Goal: Task Accomplishment & Management: Manage account settings

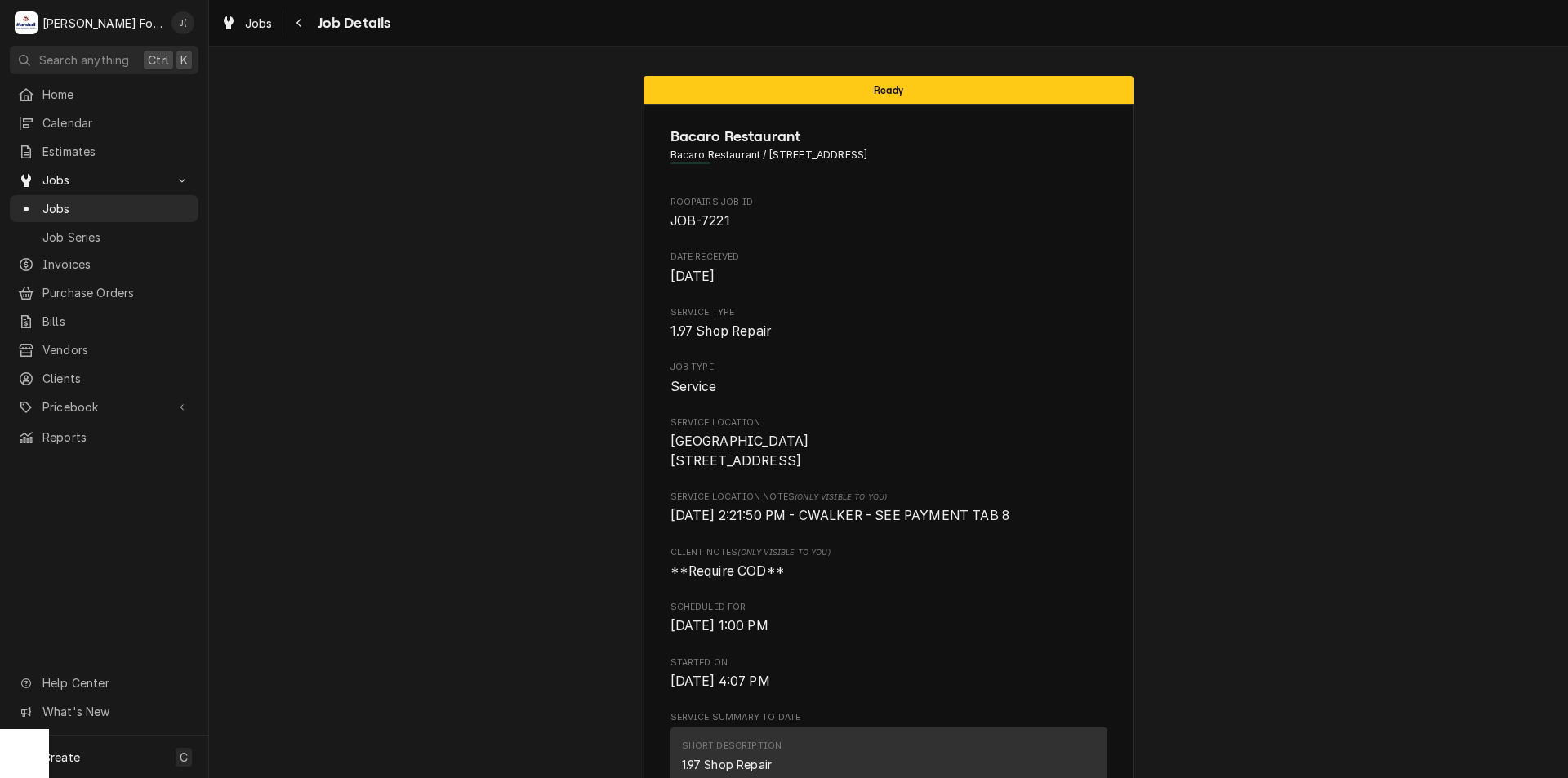
scroll to position [2860, 0]
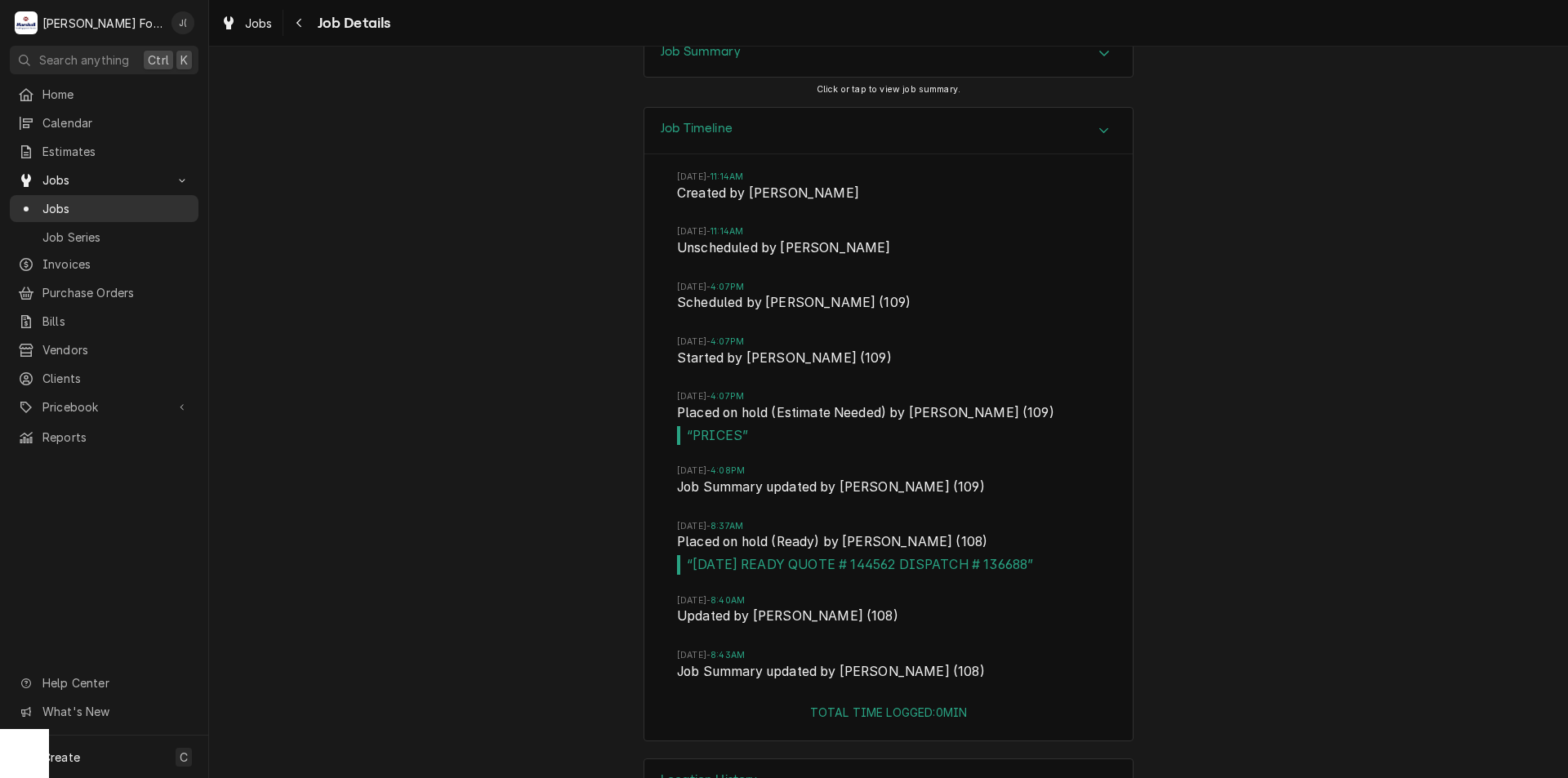
click at [110, 203] on span "Jobs" at bounding box center [116, 208] width 148 height 17
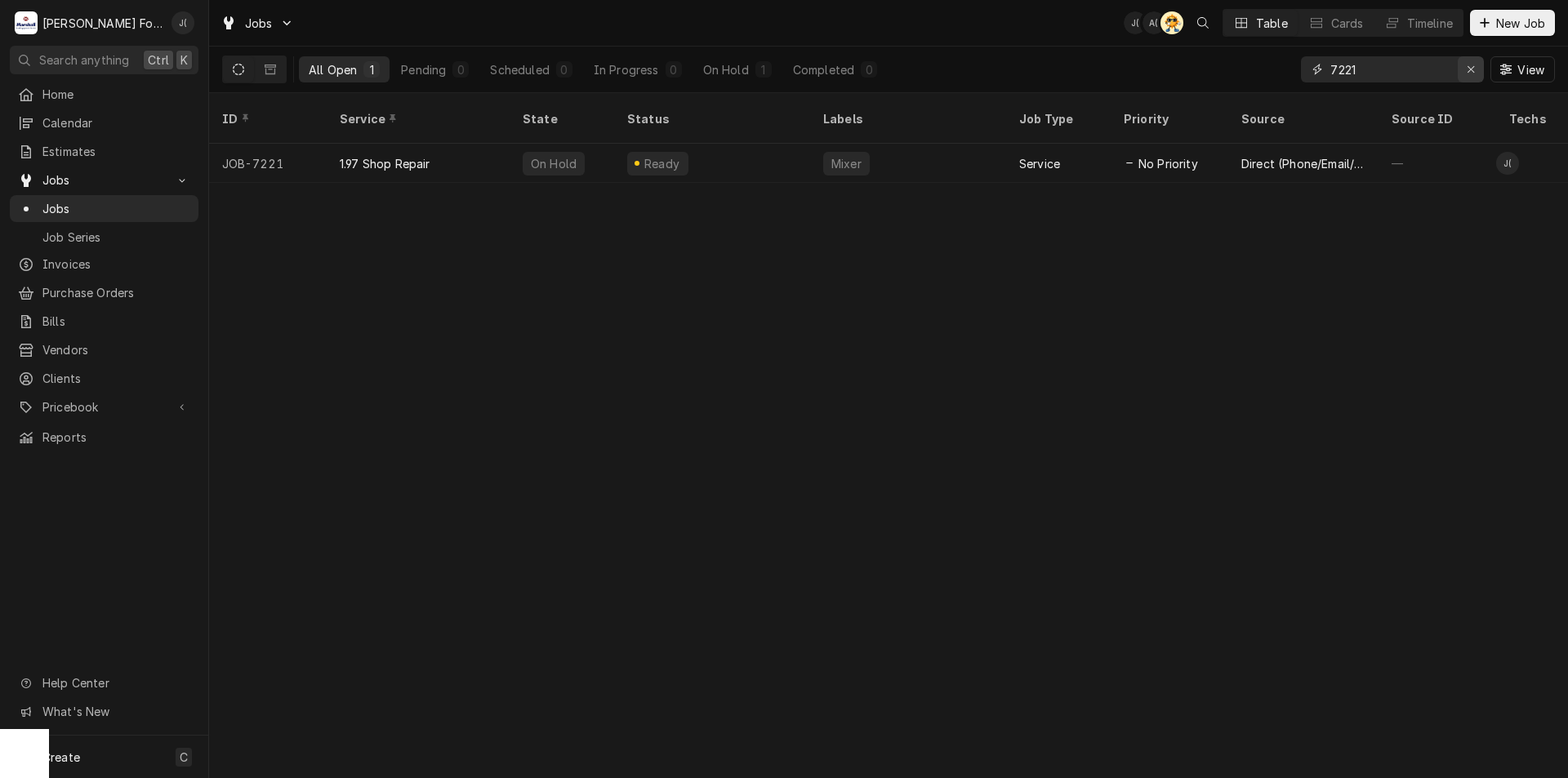
drag, startPoint x: 1472, startPoint y: 69, endPoint x: 1462, endPoint y: 68, distance: 10.0
click at [1462, 68] on div "Erase input" at bounding box center [1470, 69] width 16 height 16
drag, startPoint x: 1451, startPoint y: 63, endPoint x: 1494, endPoint y: 76, distance: 44.9
click at [1449, 63] on input "Dynamic Content Wrapper" at bounding box center [1407, 69] width 154 height 26
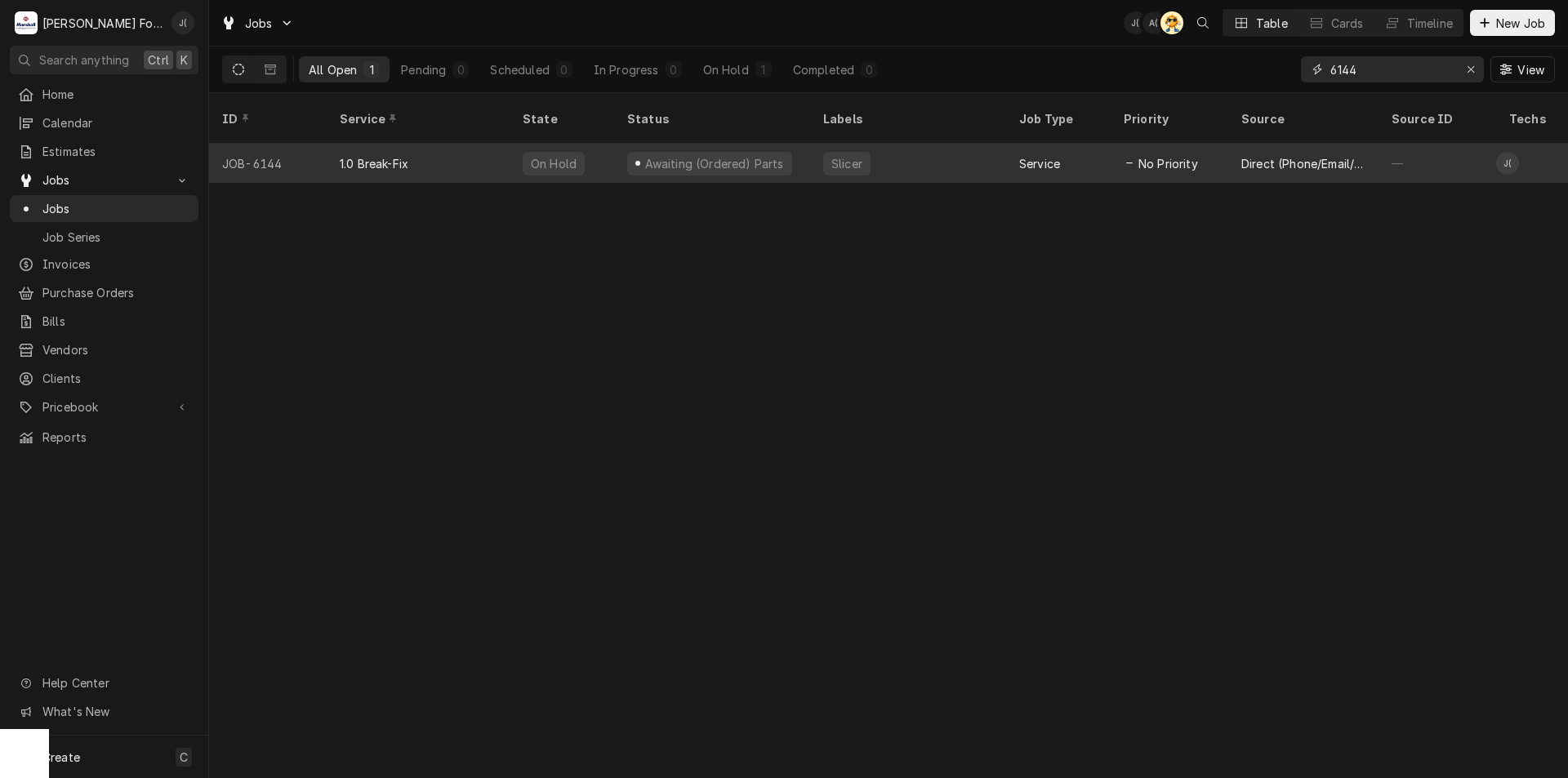
type input "6144"
click at [927, 144] on div "Slicer" at bounding box center [908, 163] width 196 height 39
click at [928, 144] on div "Slicer" at bounding box center [908, 163] width 196 height 39
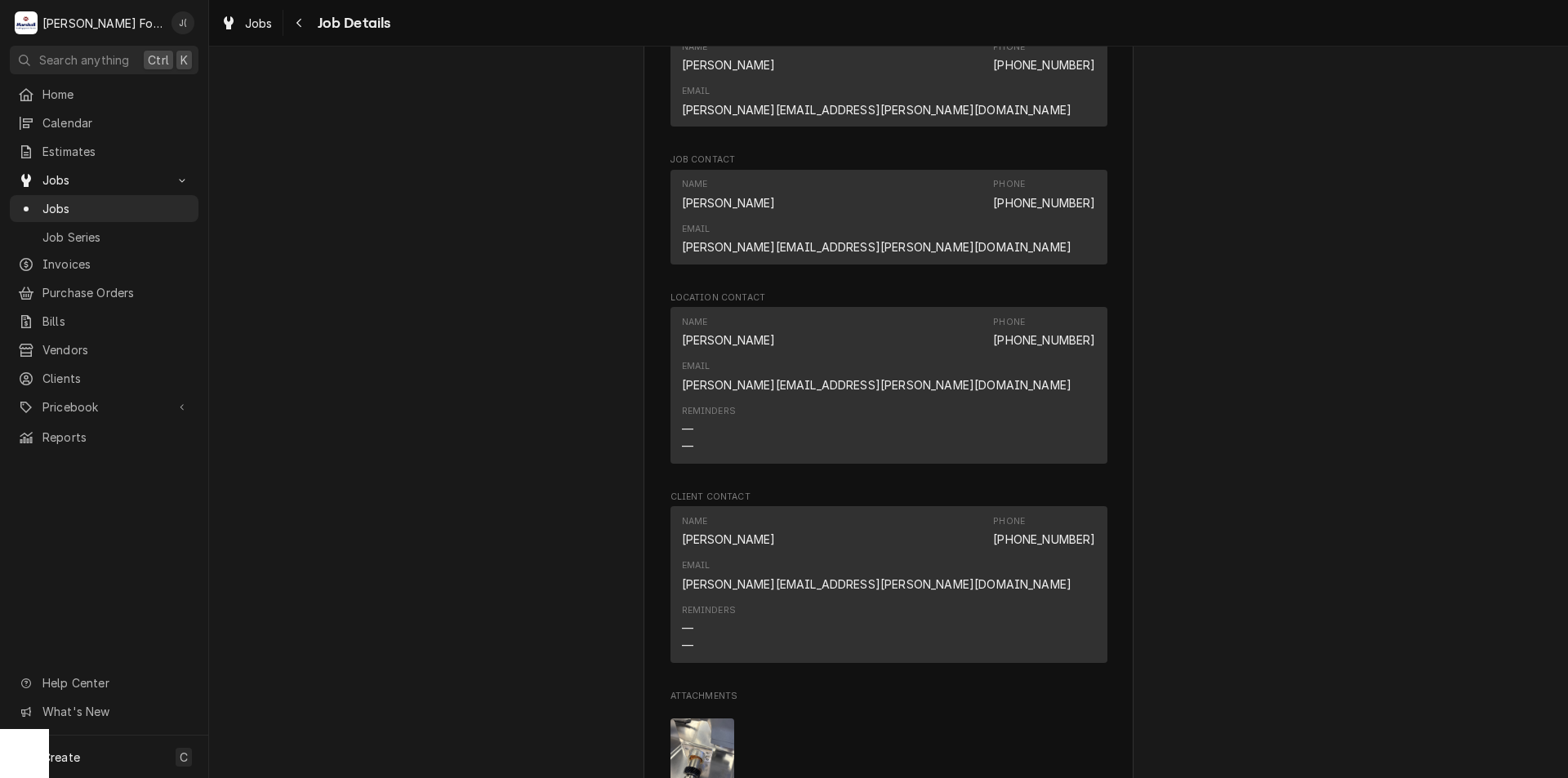
scroll to position [1797, 0]
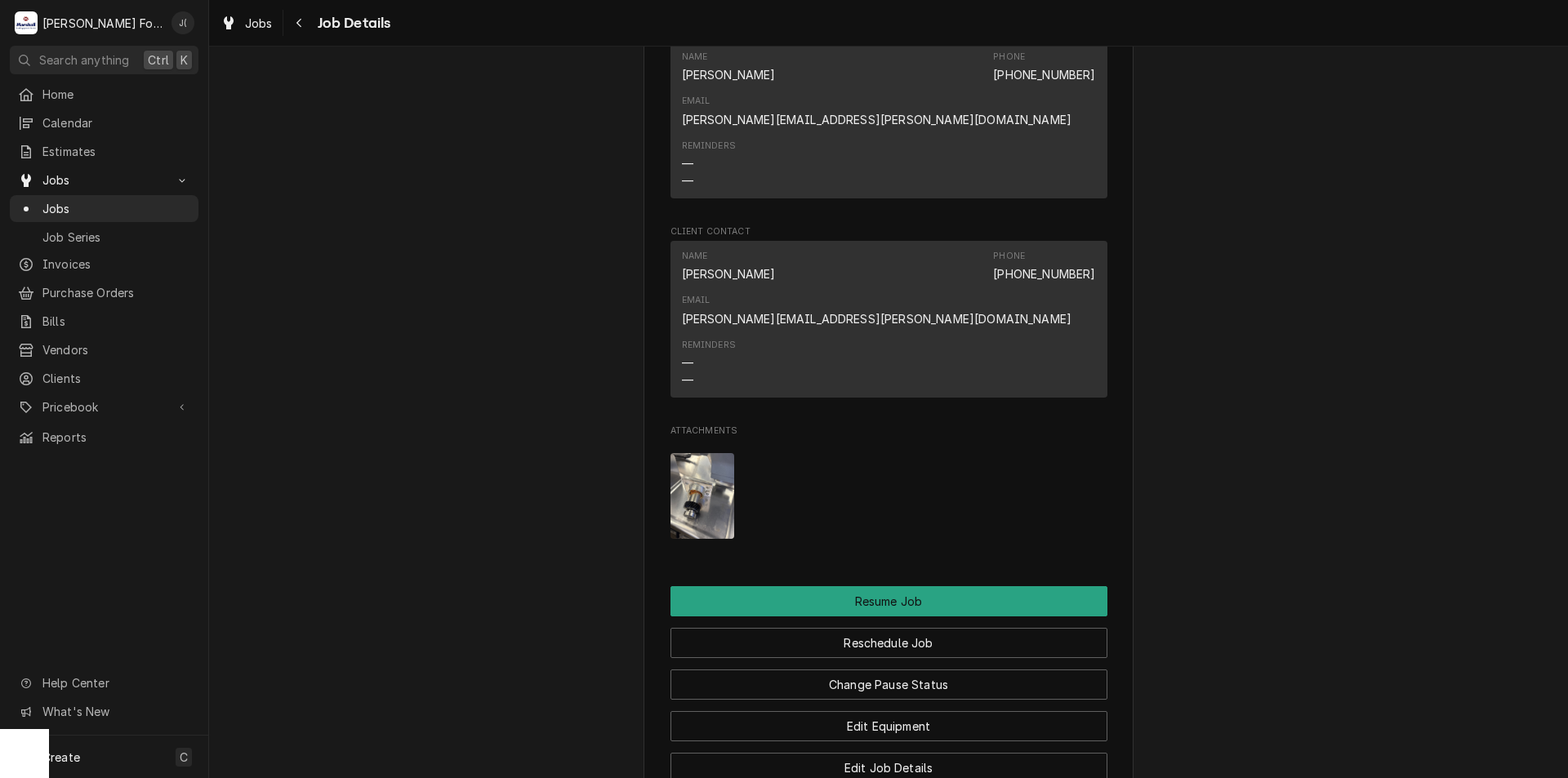
click at [689, 453] on img "Attachments" at bounding box center [702, 496] width 64 height 86
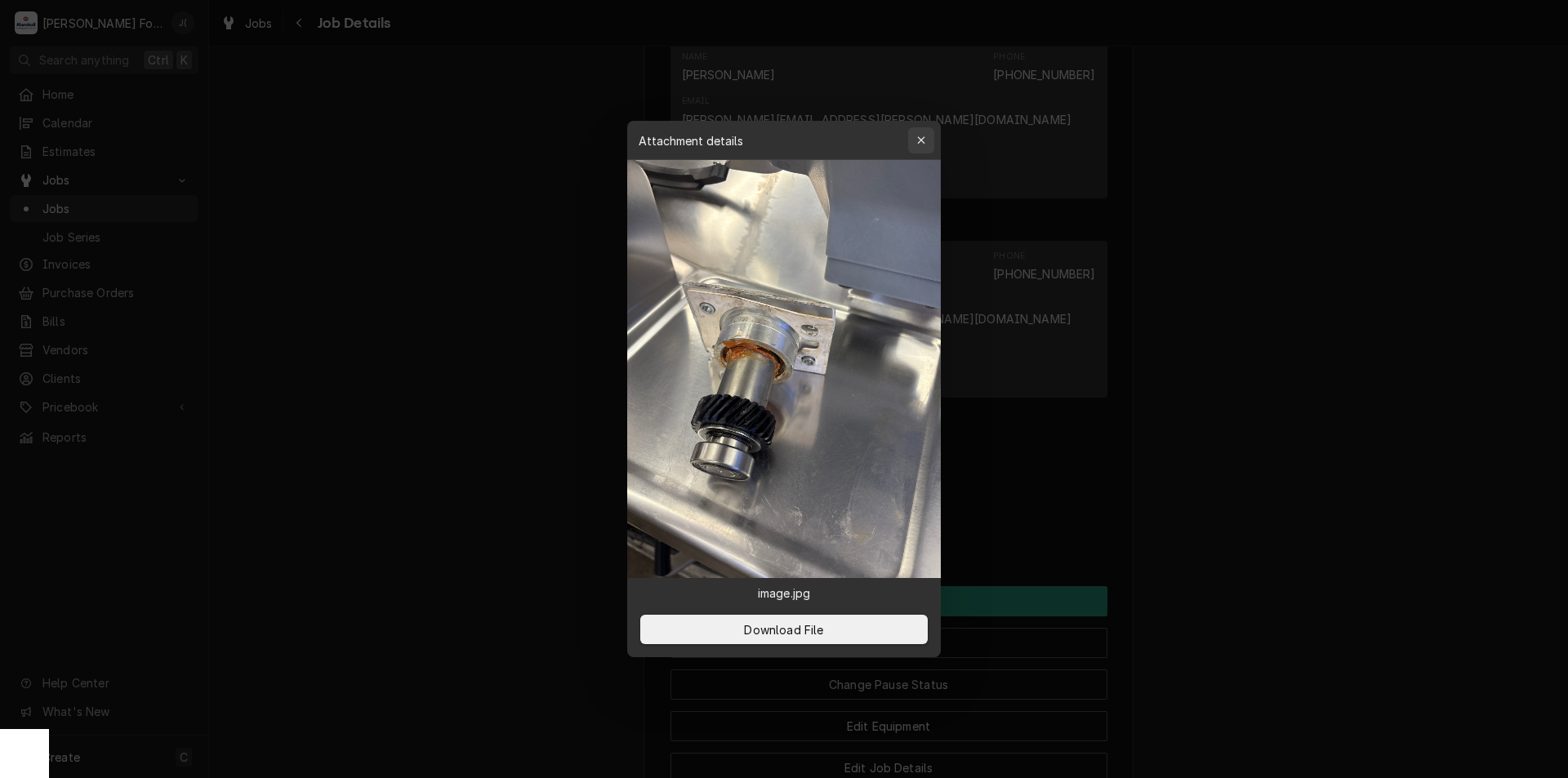
click at [920, 133] on div "button" at bounding box center [920, 140] width 16 height 16
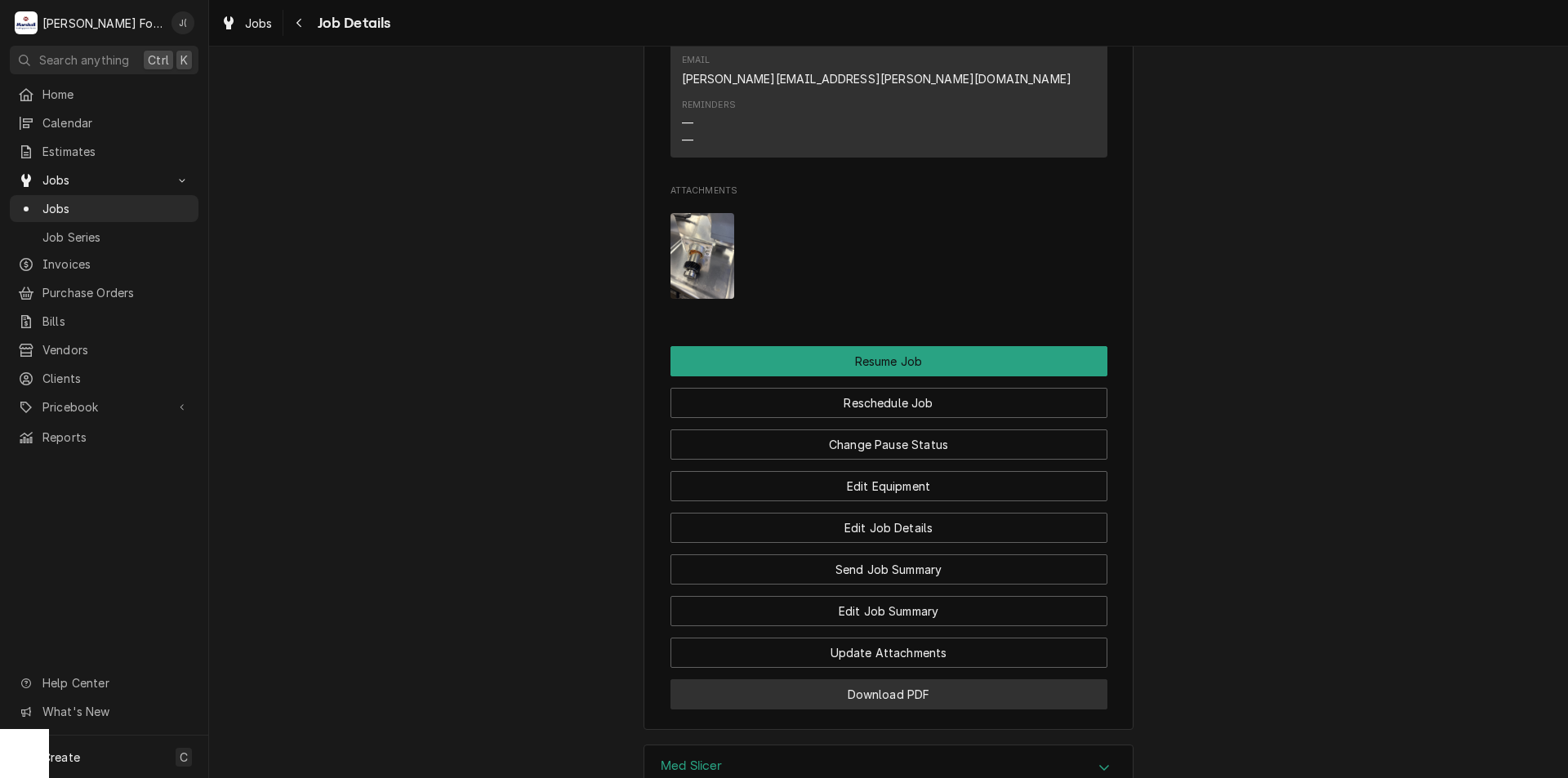
scroll to position [2153, 0]
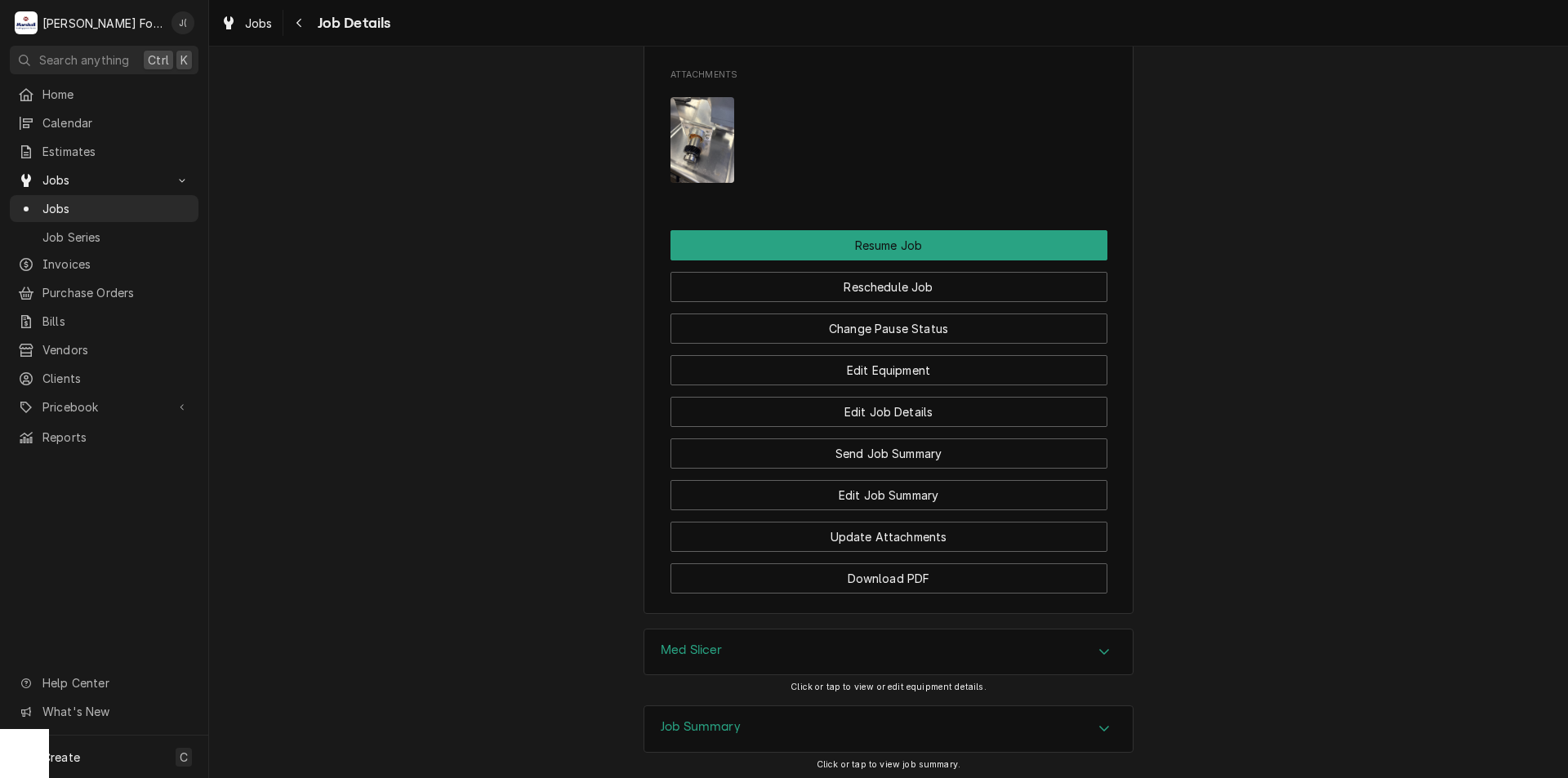
click at [769, 707] on div "Job Summary" at bounding box center [888, 729] width 488 height 46
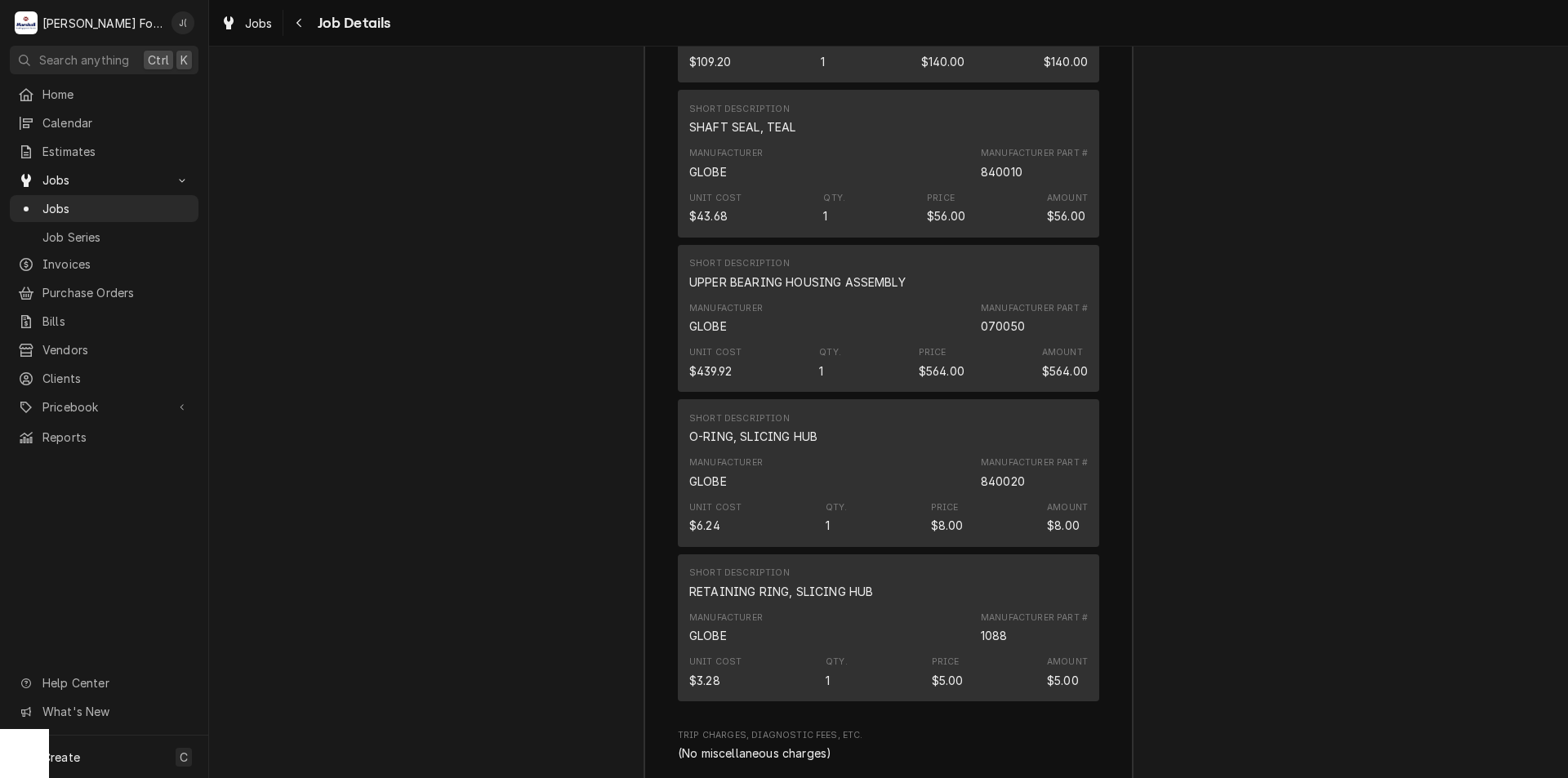
scroll to position [4684, 0]
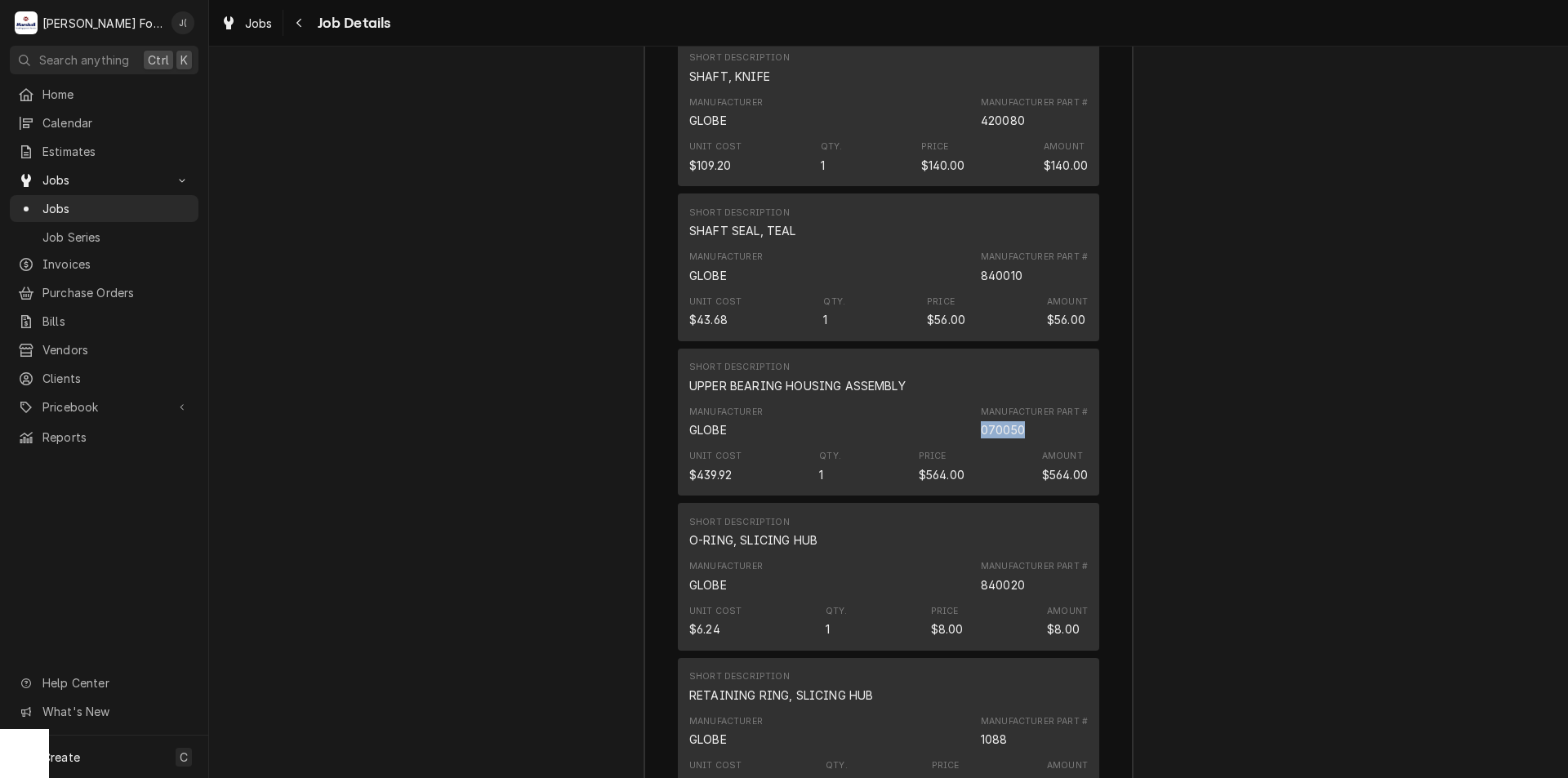
drag, startPoint x: 1018, startPoint y: 287, endPoint x: 972, endPoint y: 290, distance: 46.1
click at [972, 400] on div "Manufacturer GLOBE Manufacturer Part # 070050" at bounding box center [888, 422] width 399 height 44
copy div "070050"
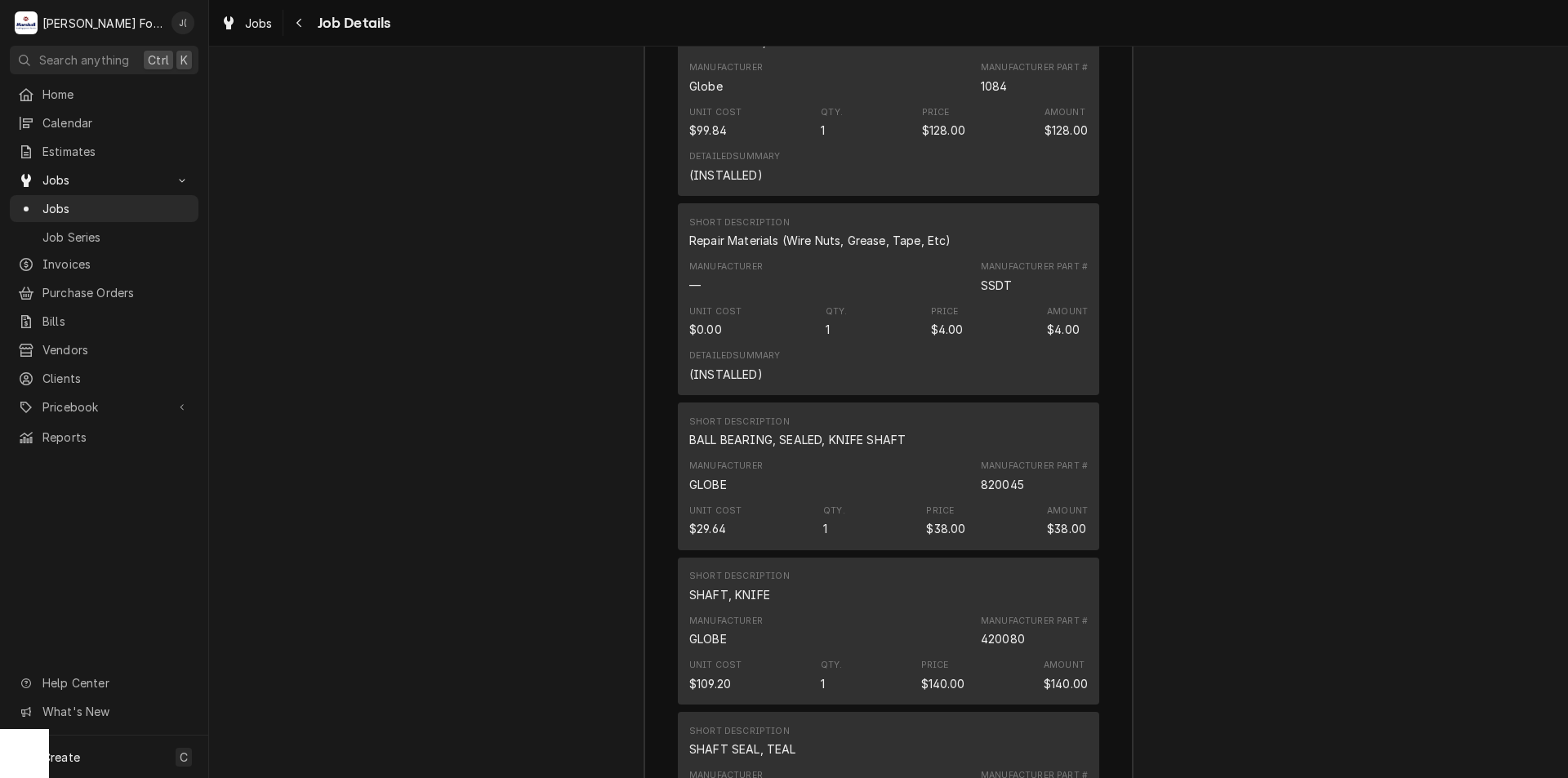
scroll to position [4194, 0]
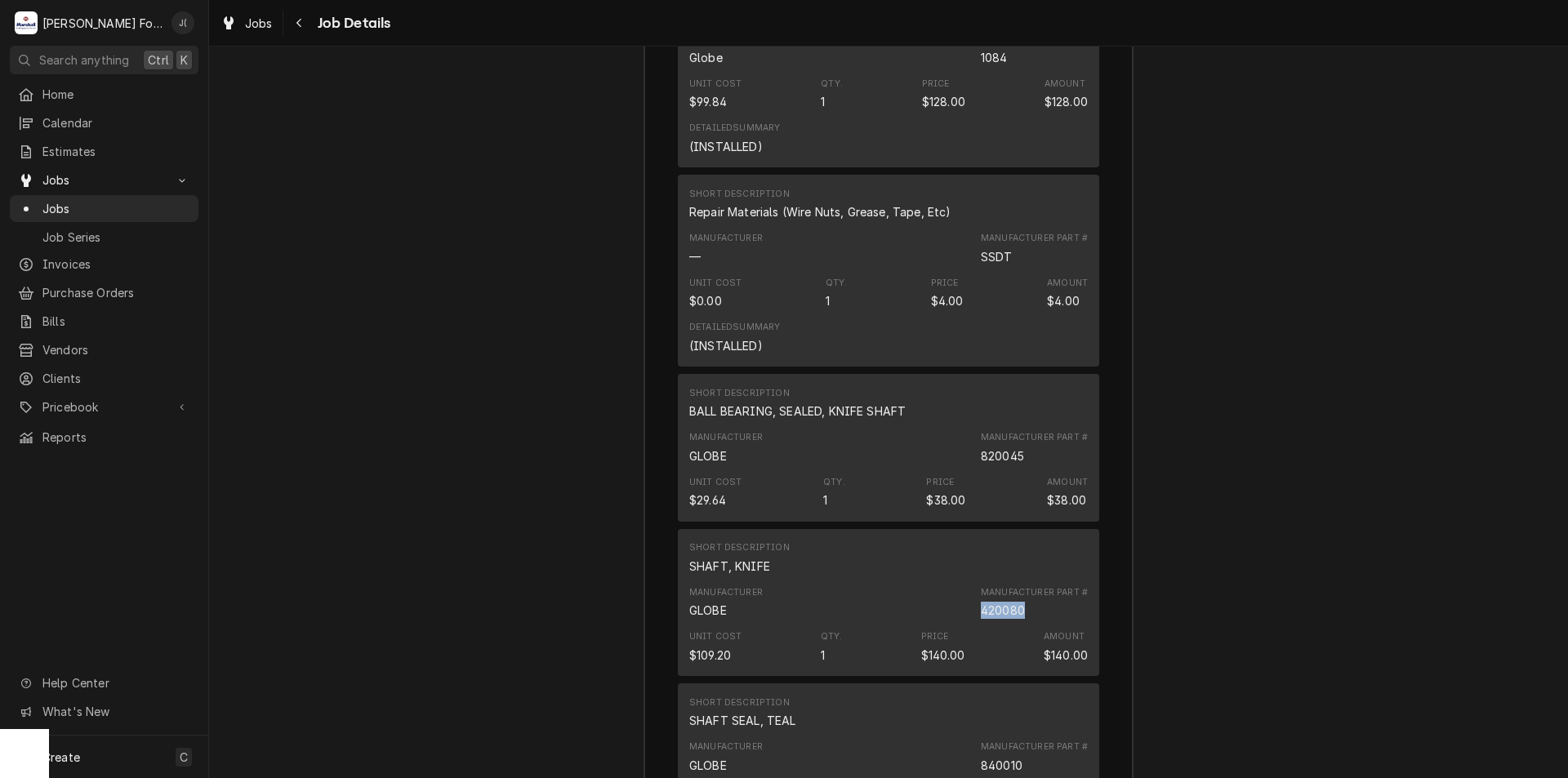
drag, startPoint x: 1018, startPoint y: 471, endPoint x: 978, endPoint y: 471, distance: 40.0
click at [981, 602] on div "420080" at bounding box center [1003, 610] width 44 height 17
copy div "420080"
click at [44, 195] on link "Jobs" at bounding box center [103, 208] width 188 height 27
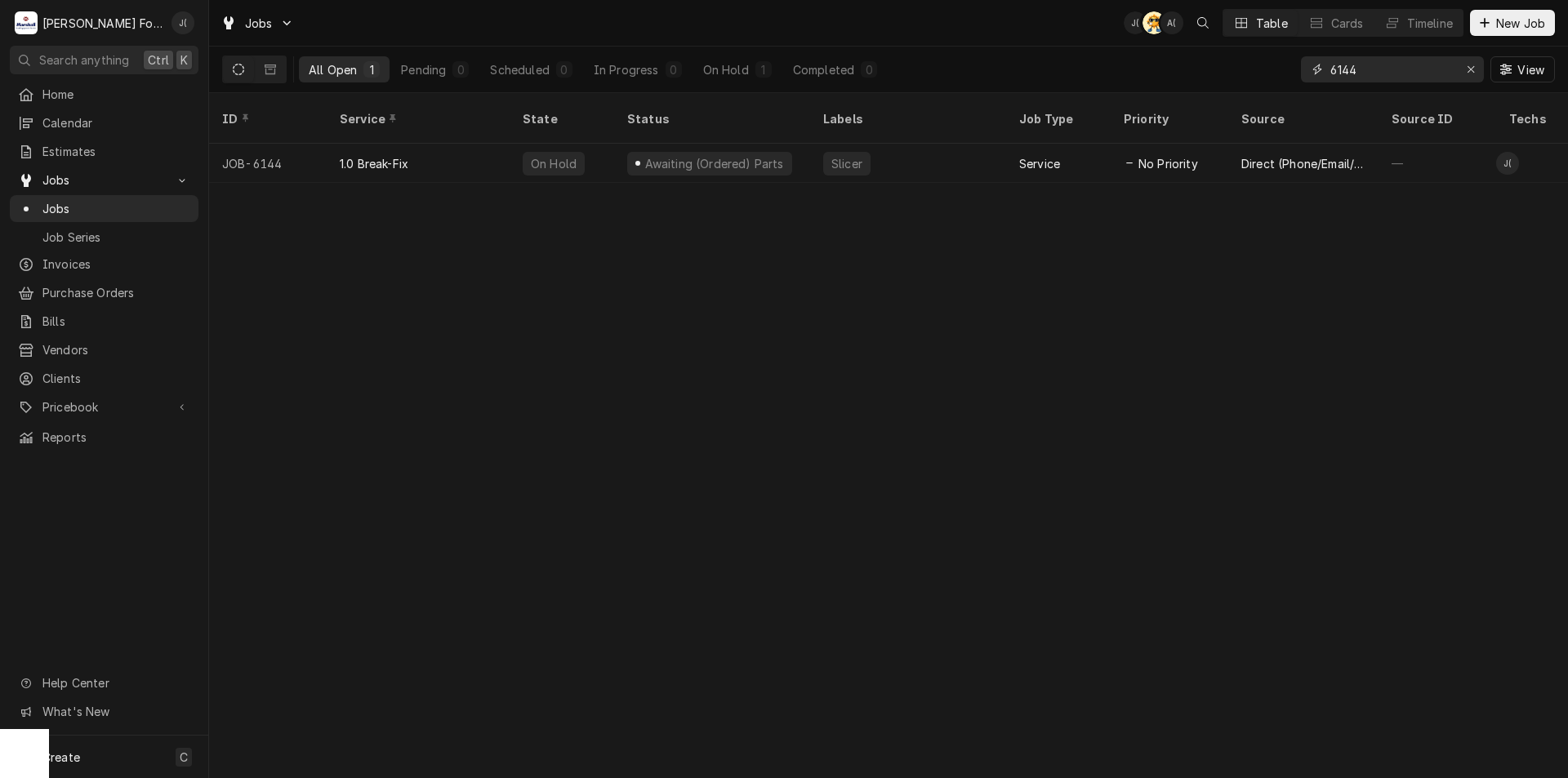
drag, startPoint x: 1366, startPoint y: 73, endPoint x: 1350, endPoint y: 82, distance: 18.4
click at [1350, 82] on div "6144 View" at bounding box center [1427, 69] width 254 height 46
type input "6"
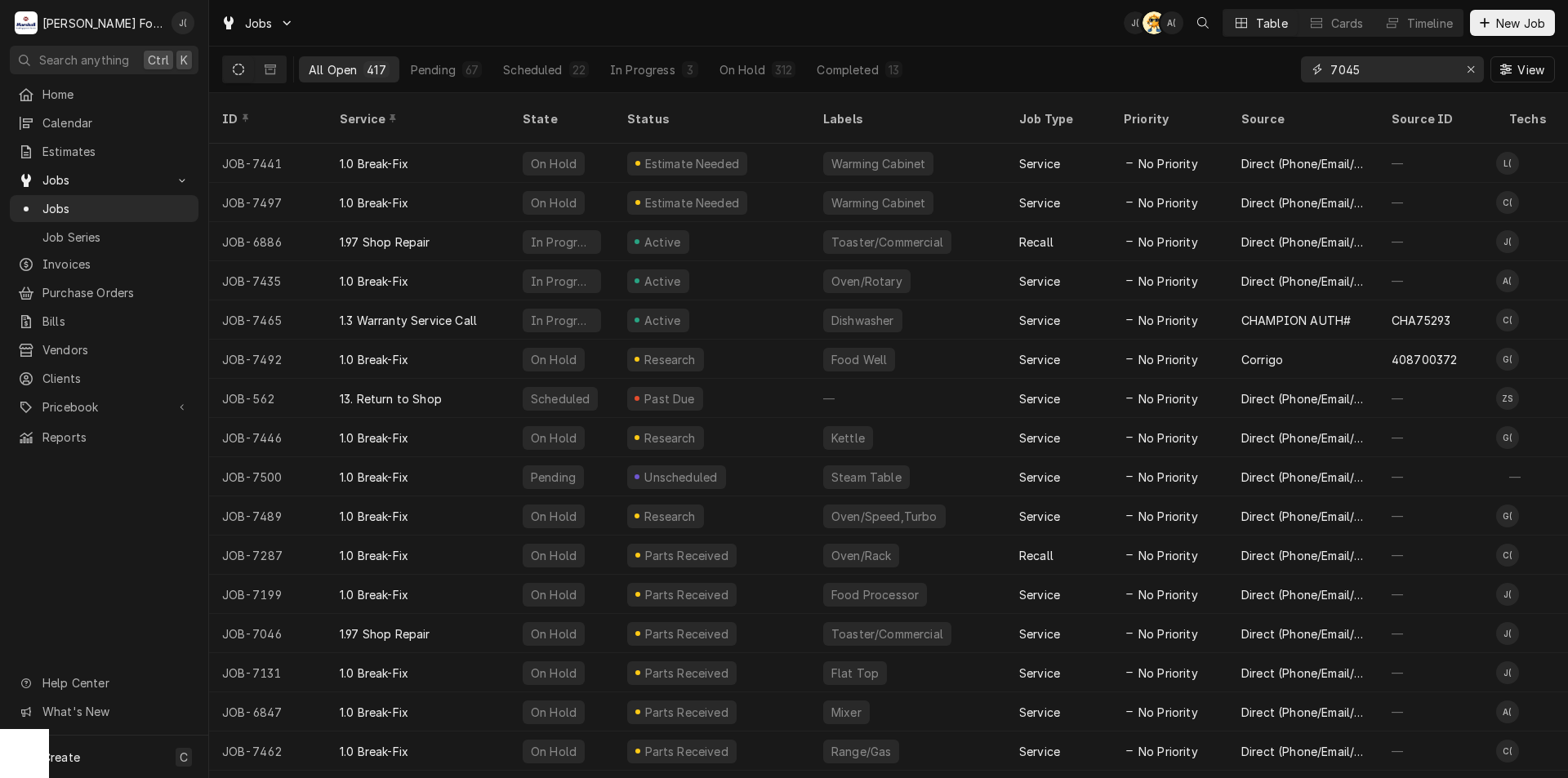
type input "7045"
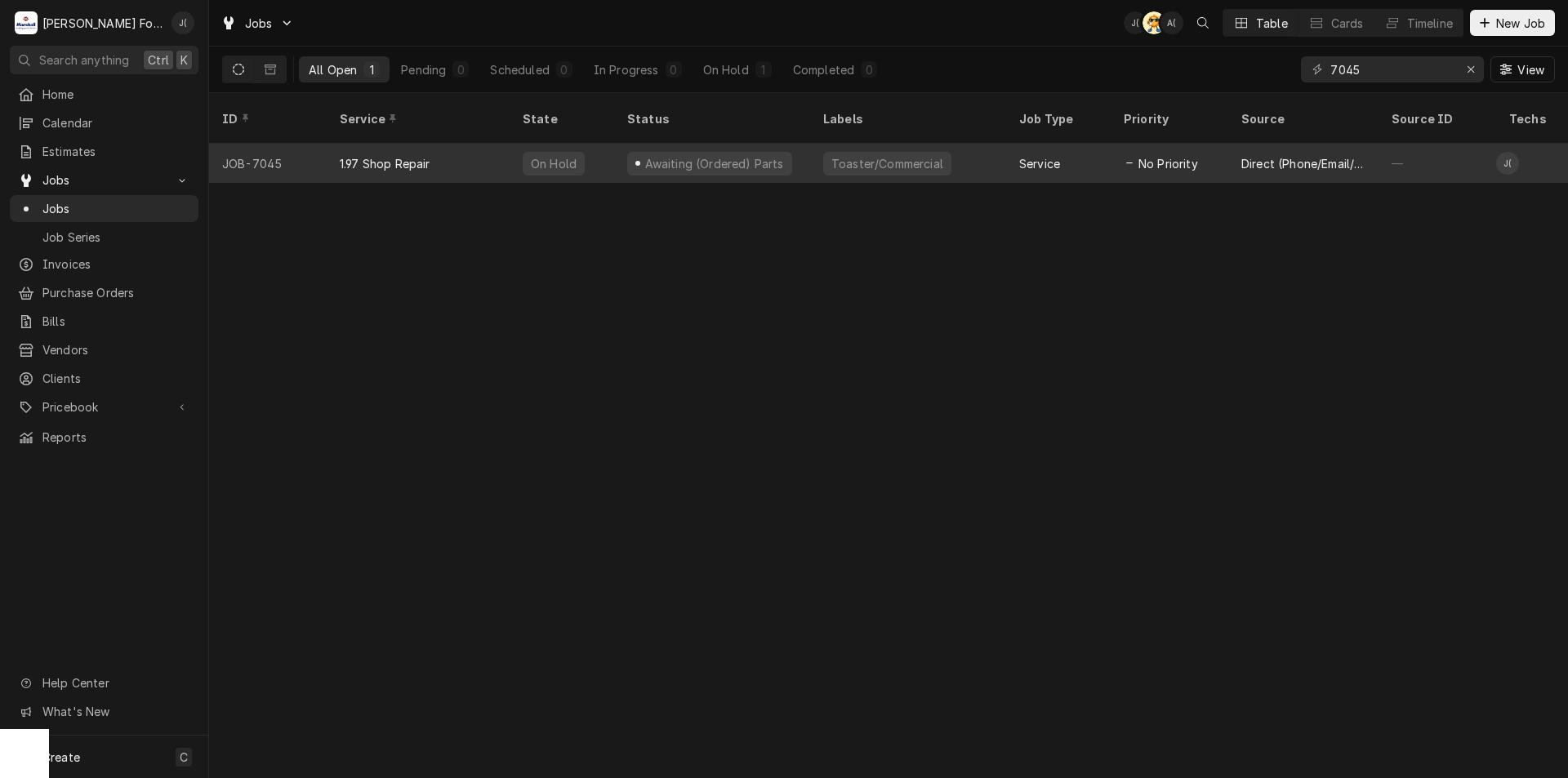
click at [713, 155] on div "Awaiting (Ordered) Parts" at bounding box center [712, 163] width 196 height 39
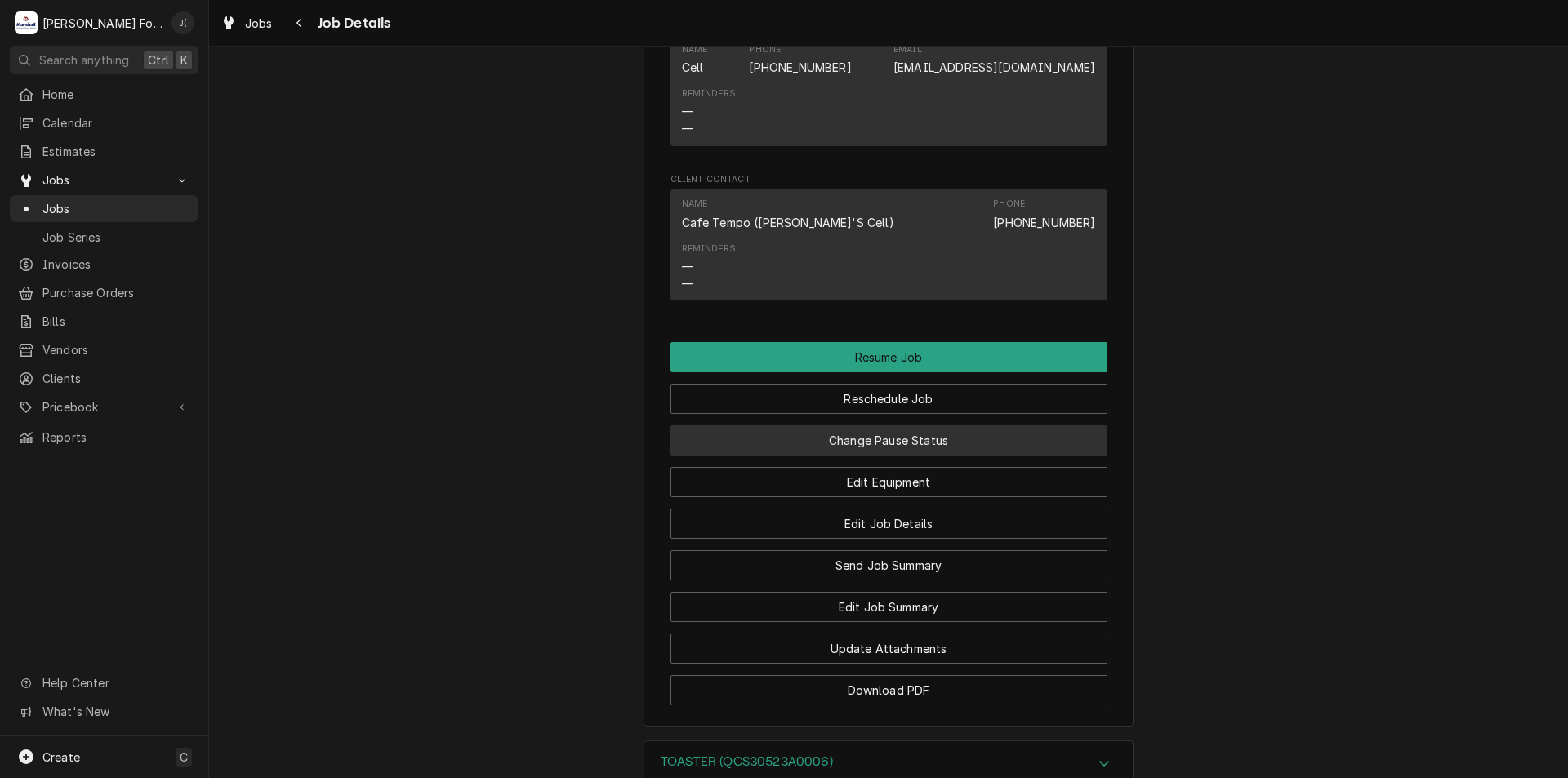
scroll to position [1388, 0]
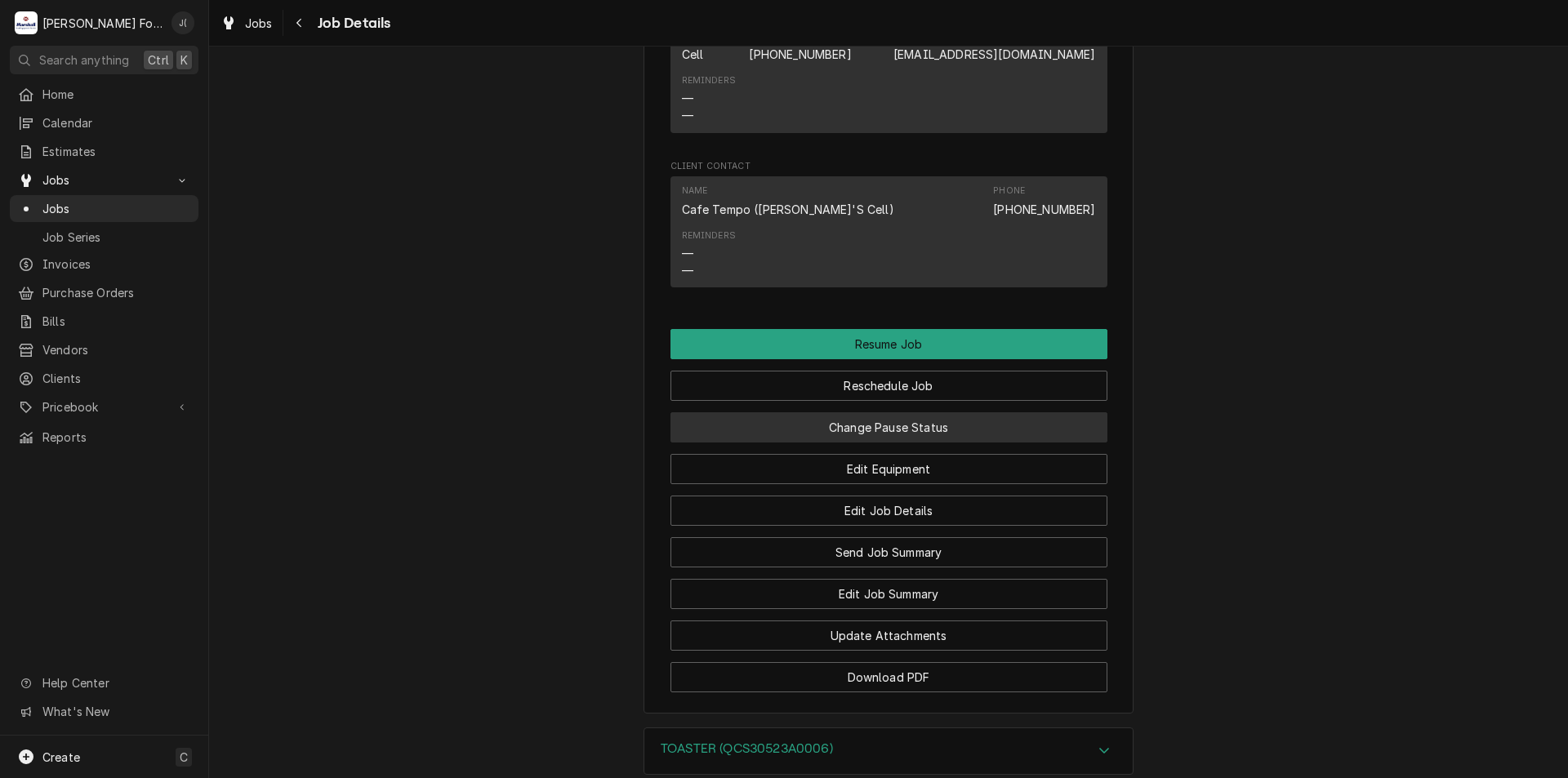
click at [845, 443] on button "Change Pause Status" at bounding box center [888, 427] width 437 height 30
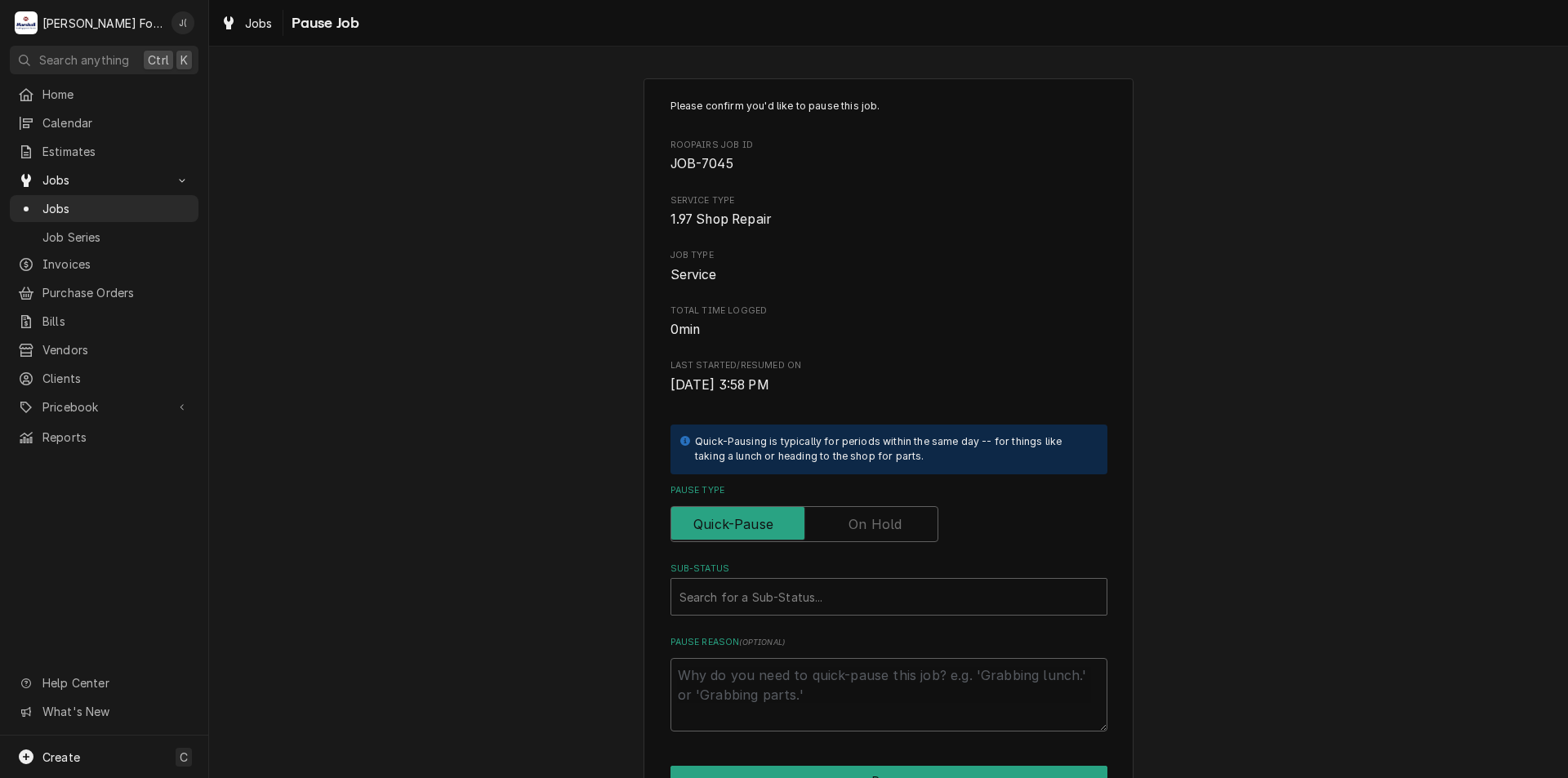
click at [853, 515] on label "Pause Type" at bounding box center [804, 524] width 267 height 36
click at [853, 515] on input "Pause Type" at bounding box center [805, 524] width 254 height 36
checkbox input "true"
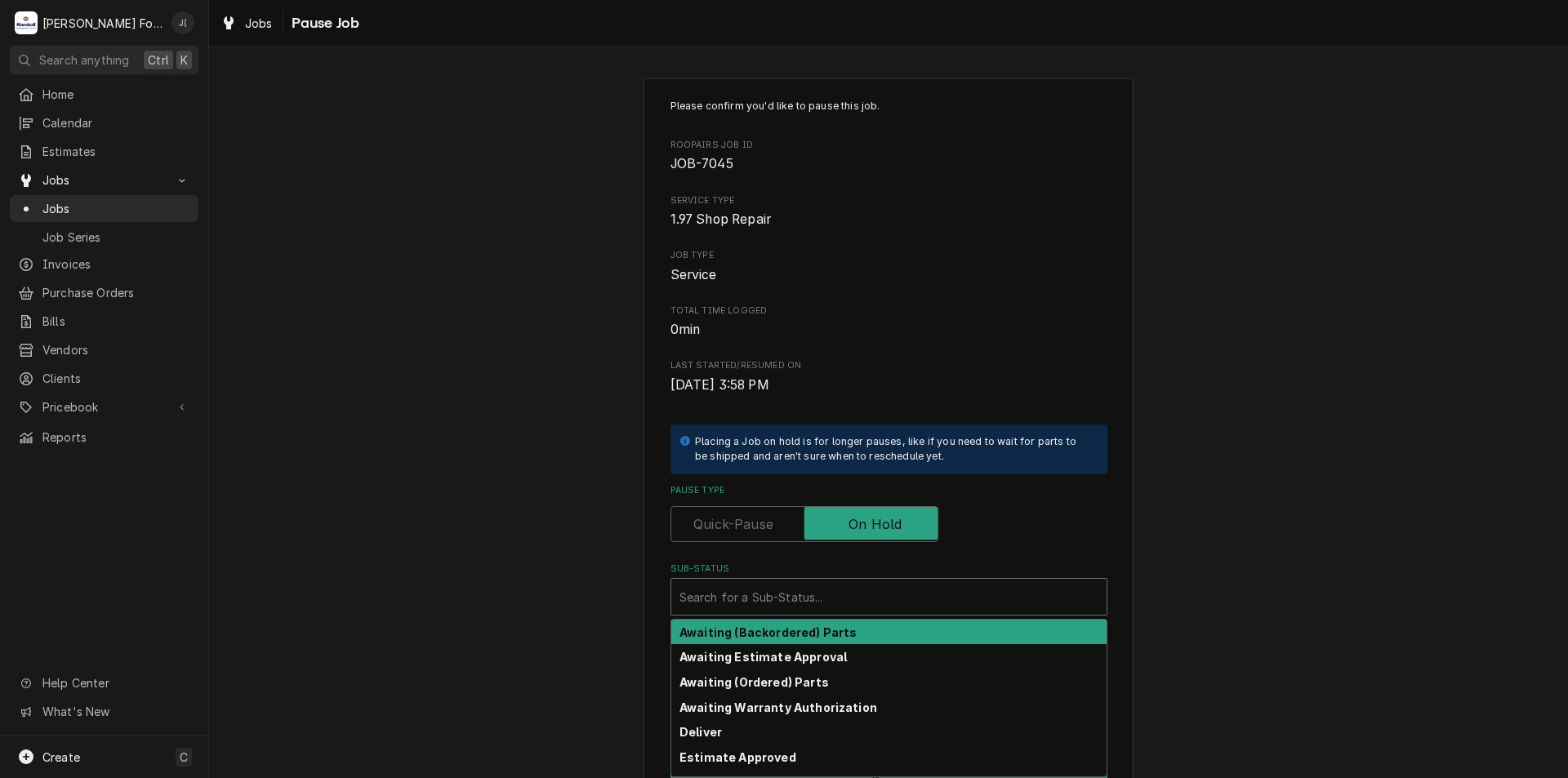
click at [819, 598] on div "Sub-Status" at bounding box center [889, 597] width 418 height 30
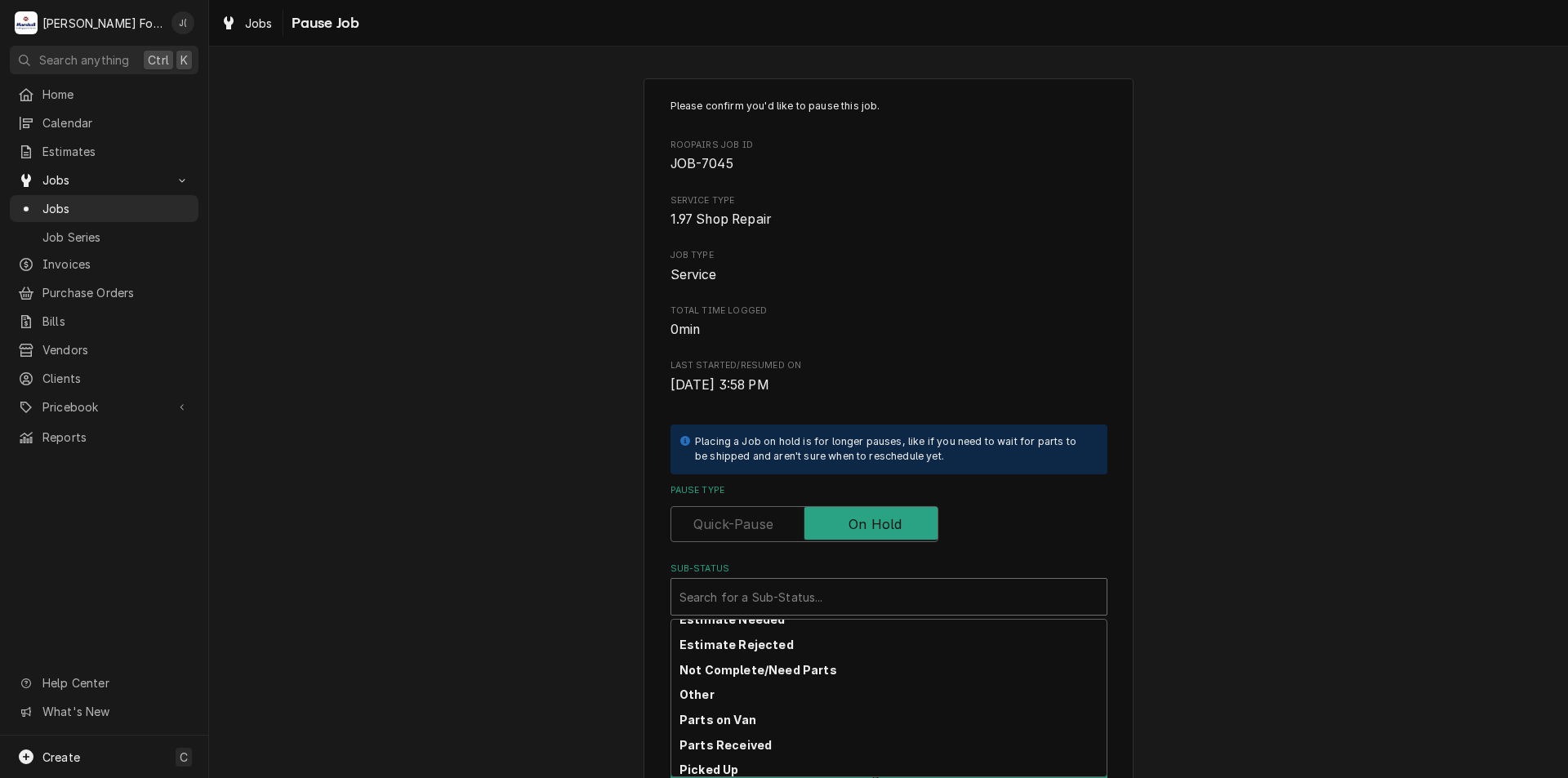
scroll to position [163, 0]
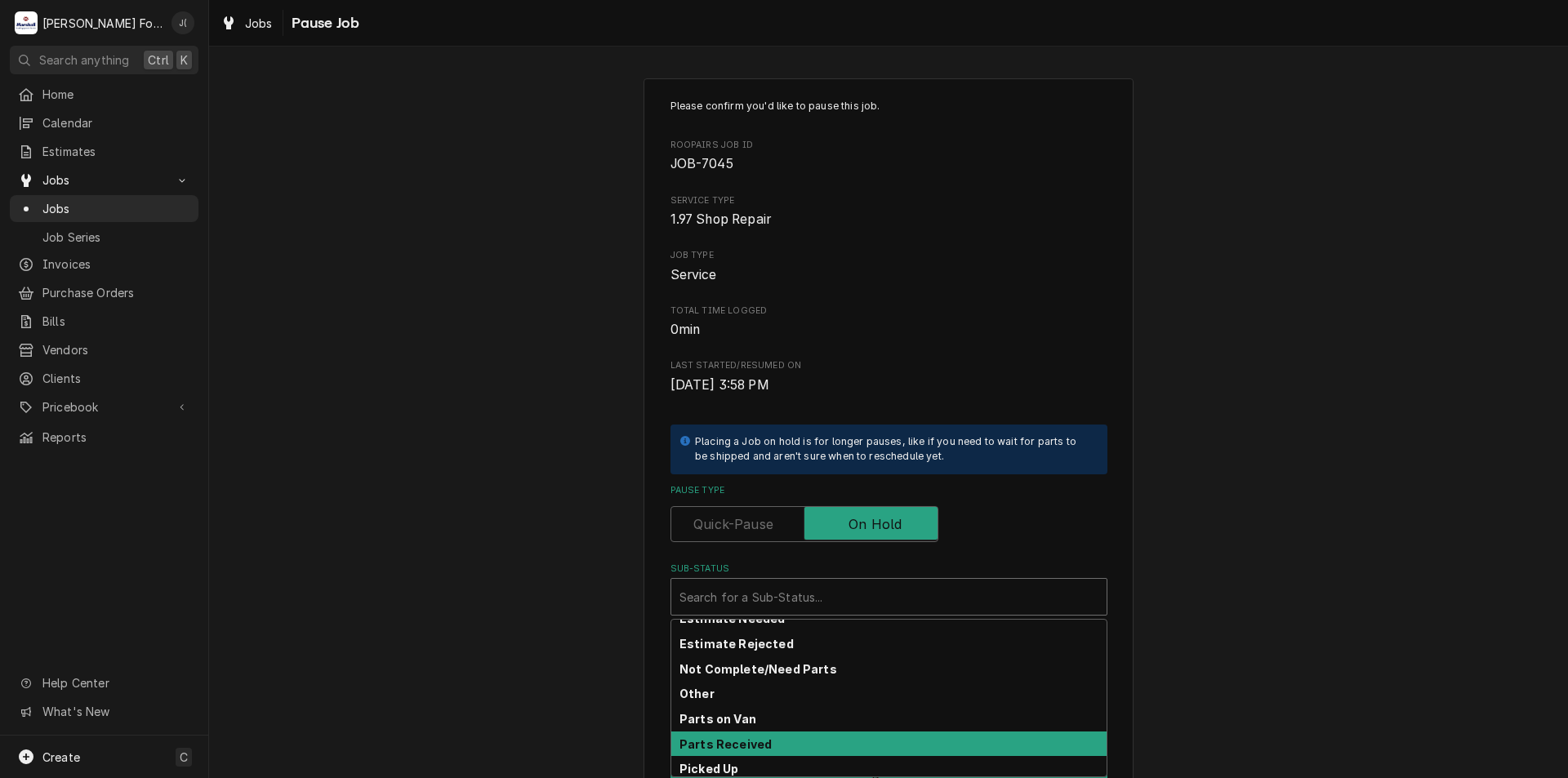
click at [770, 740] on div "Parts Received" at bounding box center [888, 744] width 435 height 25
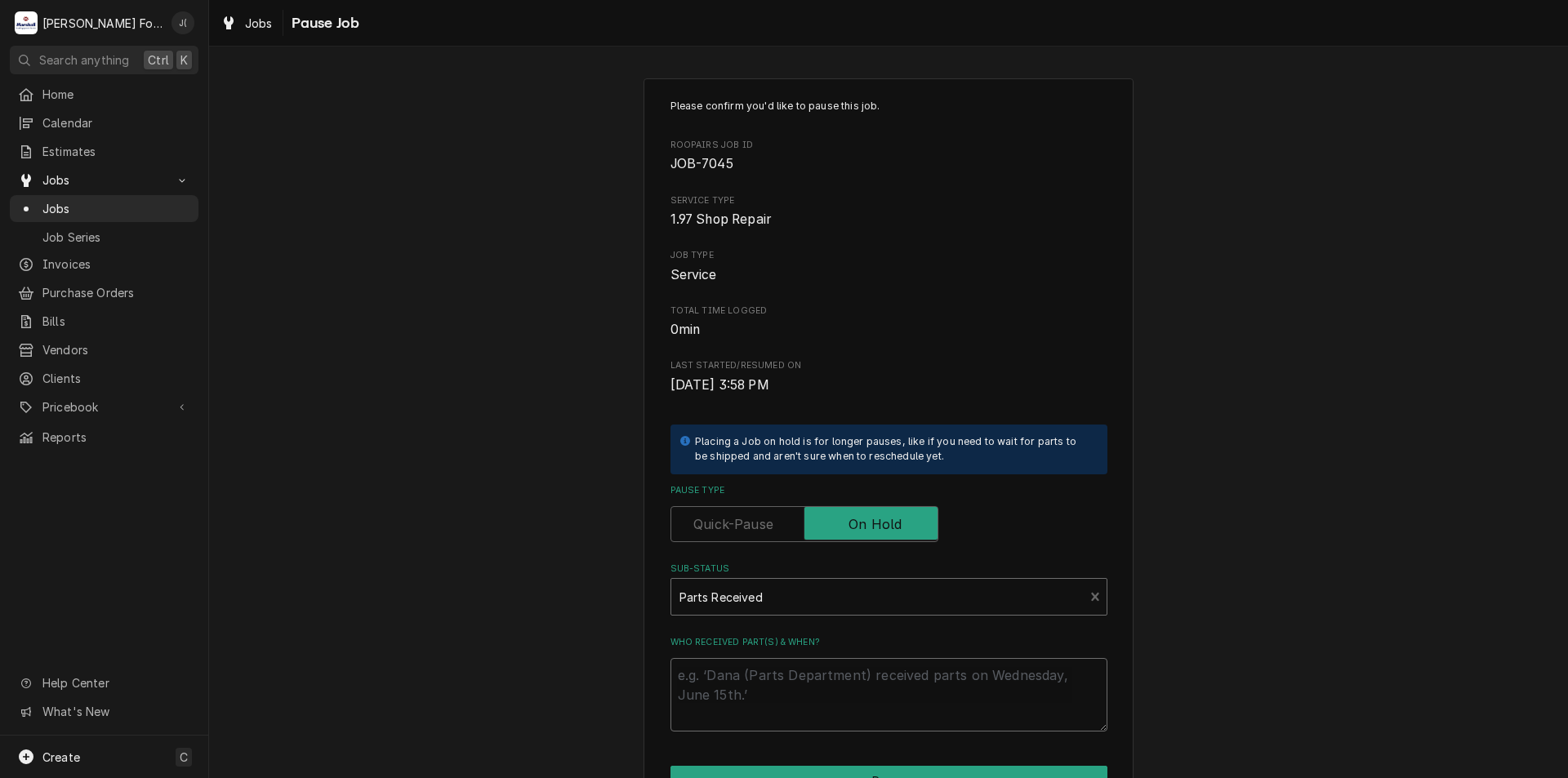
click at [762, 709] on textarea "Who received part(s) & when?" at bounding box center [888, 695] width 437 height 74
type textarea "x"
type textarea "9"
type textarea "x"
type textarea "9/"
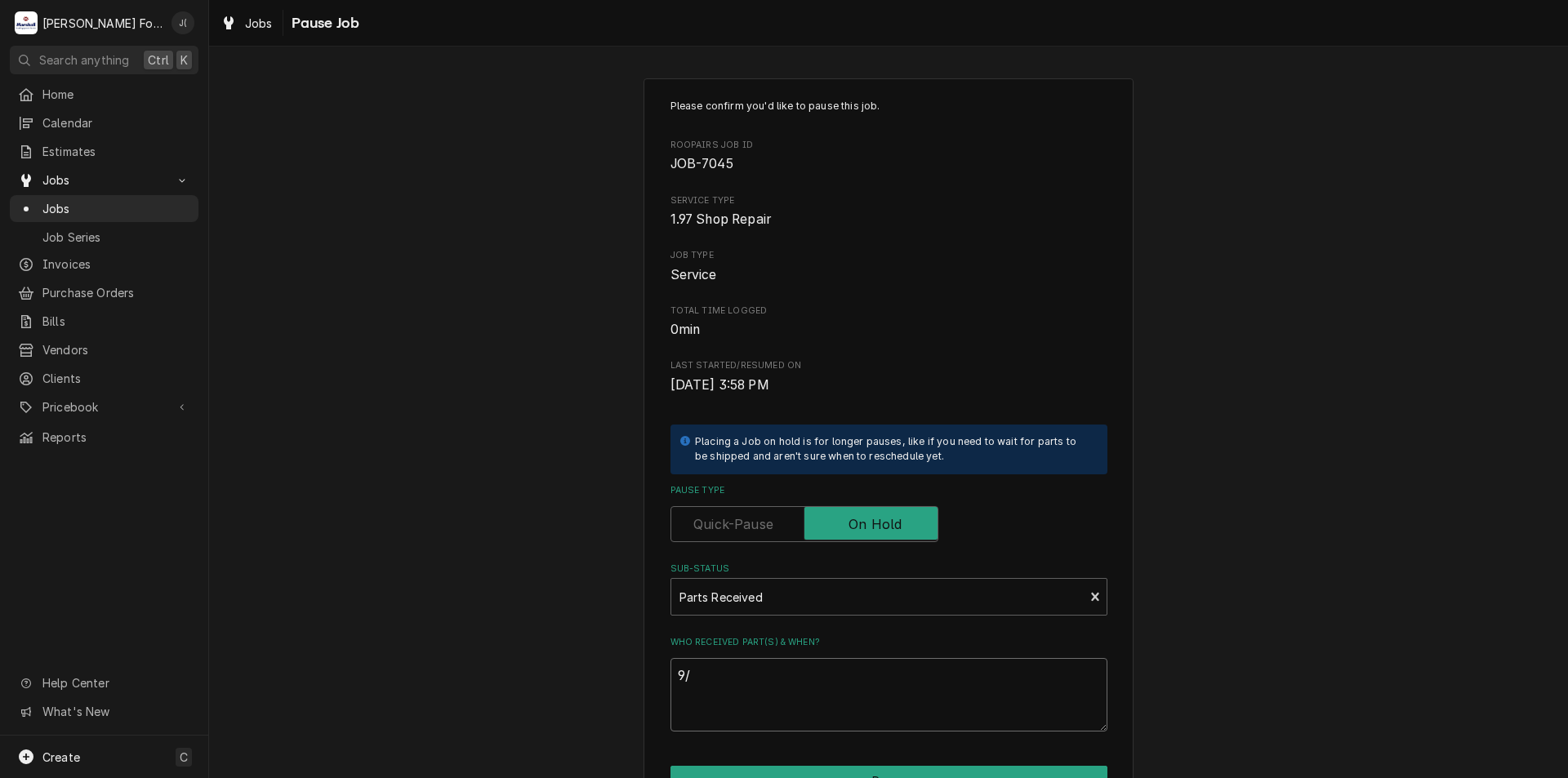
type textarea "x"
type textarea "9/2"
type textarea "x"
type textarea "9/22"
type textarea "x"
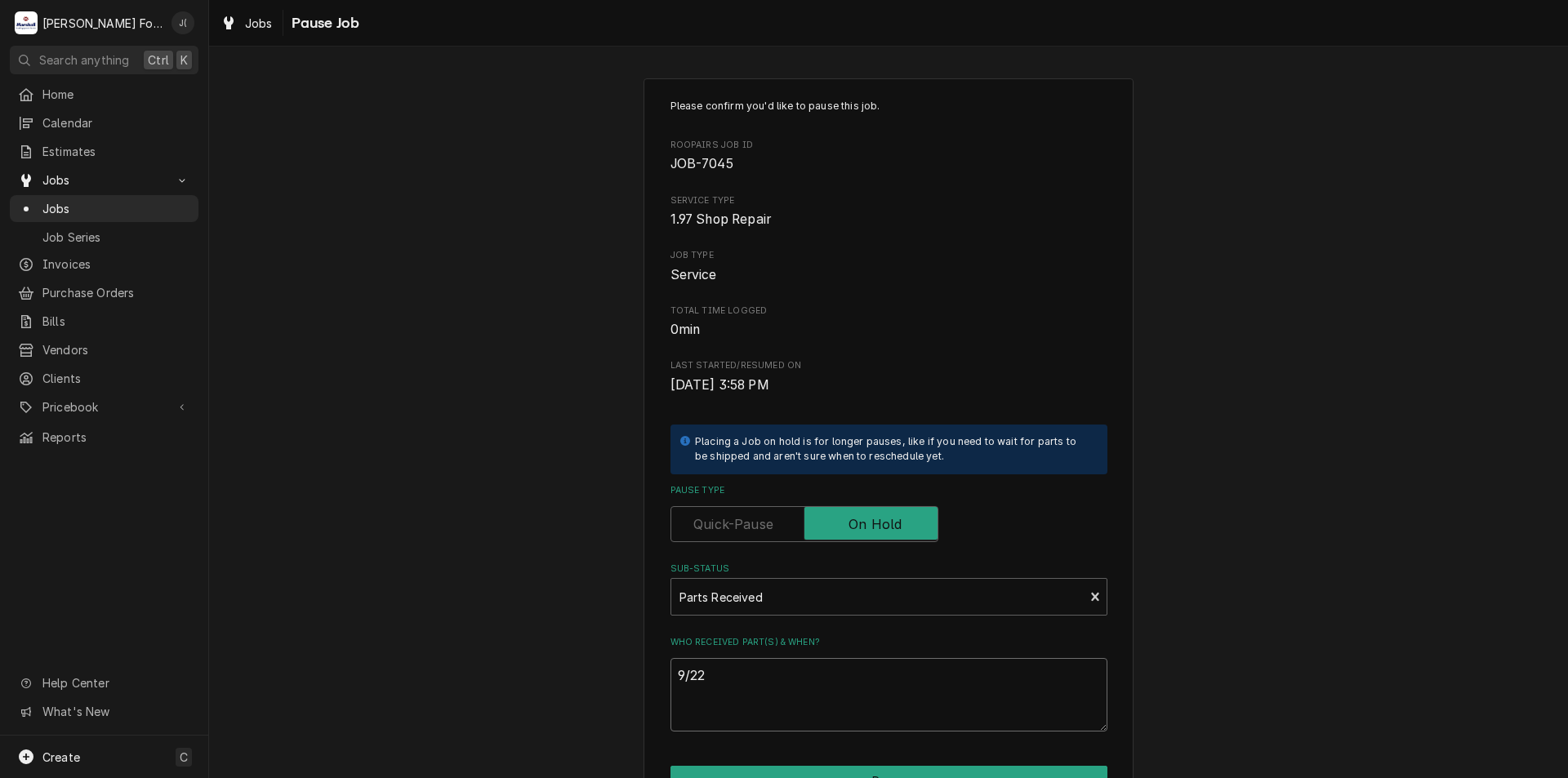
type textarea "9/22/"
type textarea "x"
type textarea "9/22/2"
type textarea "x"
type textarea "9/22/20"
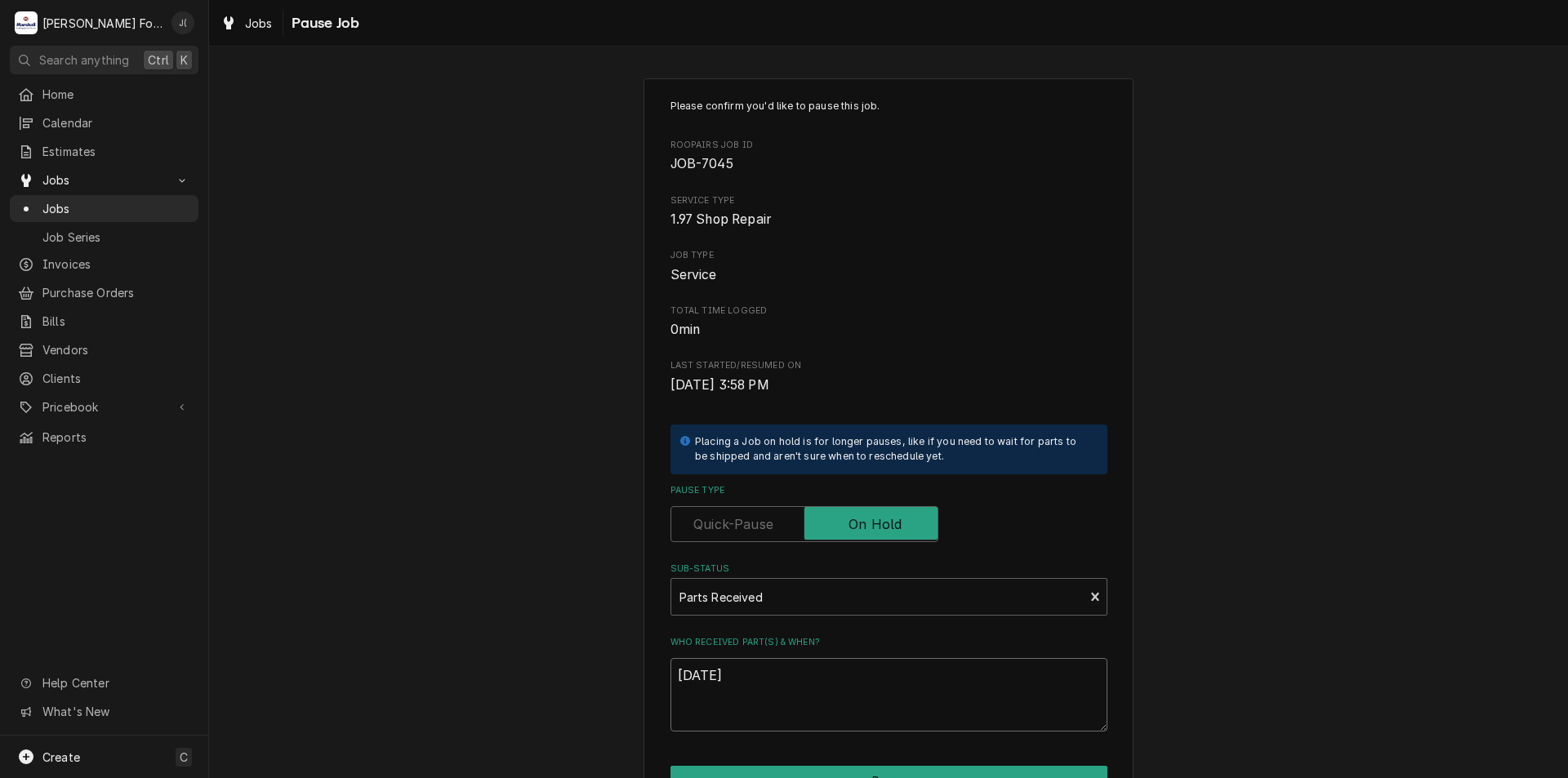
type textarea "x"
type textarea "9/22/202"
type textarea "x"
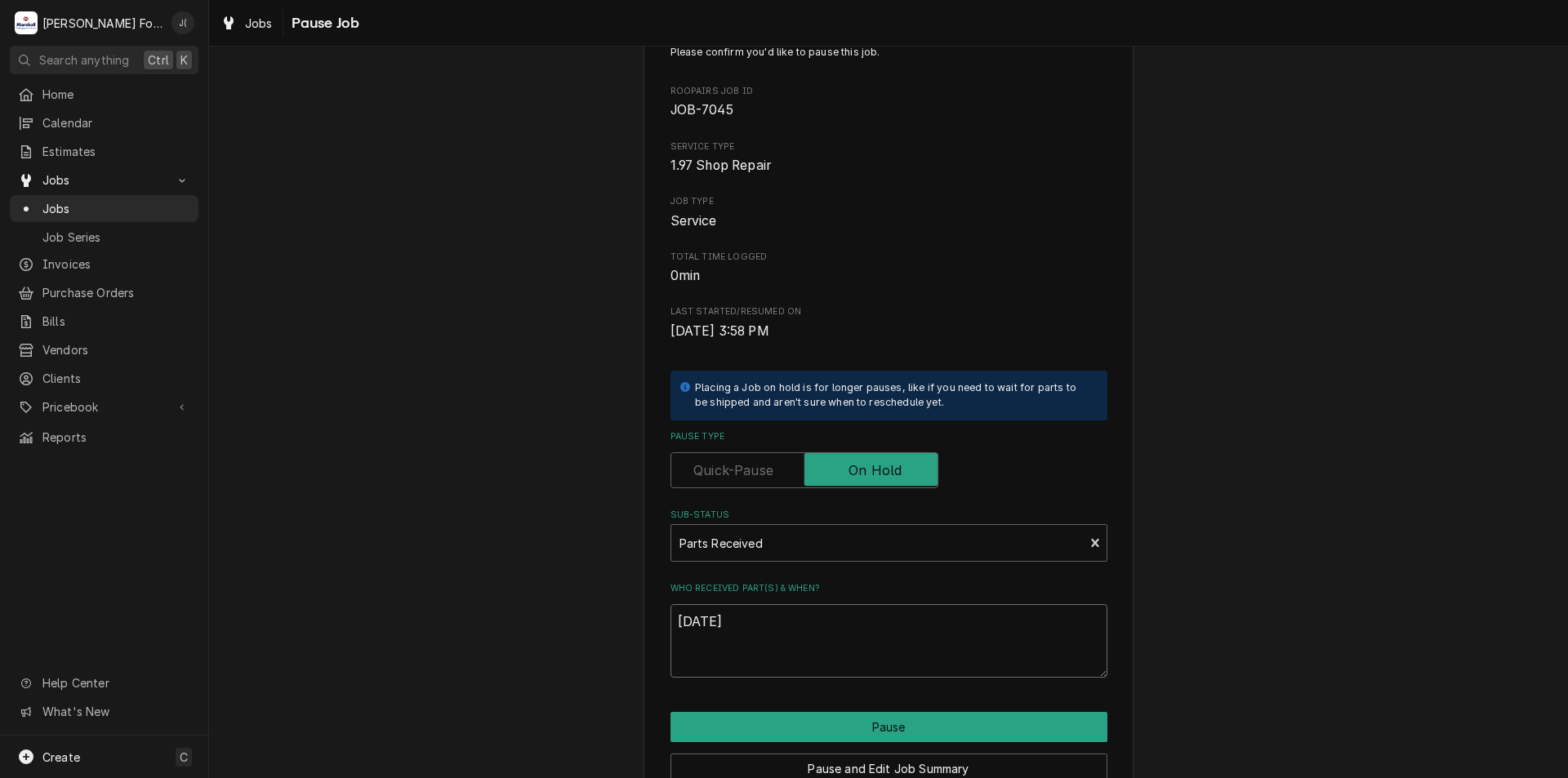
scroll to position [82, 0]
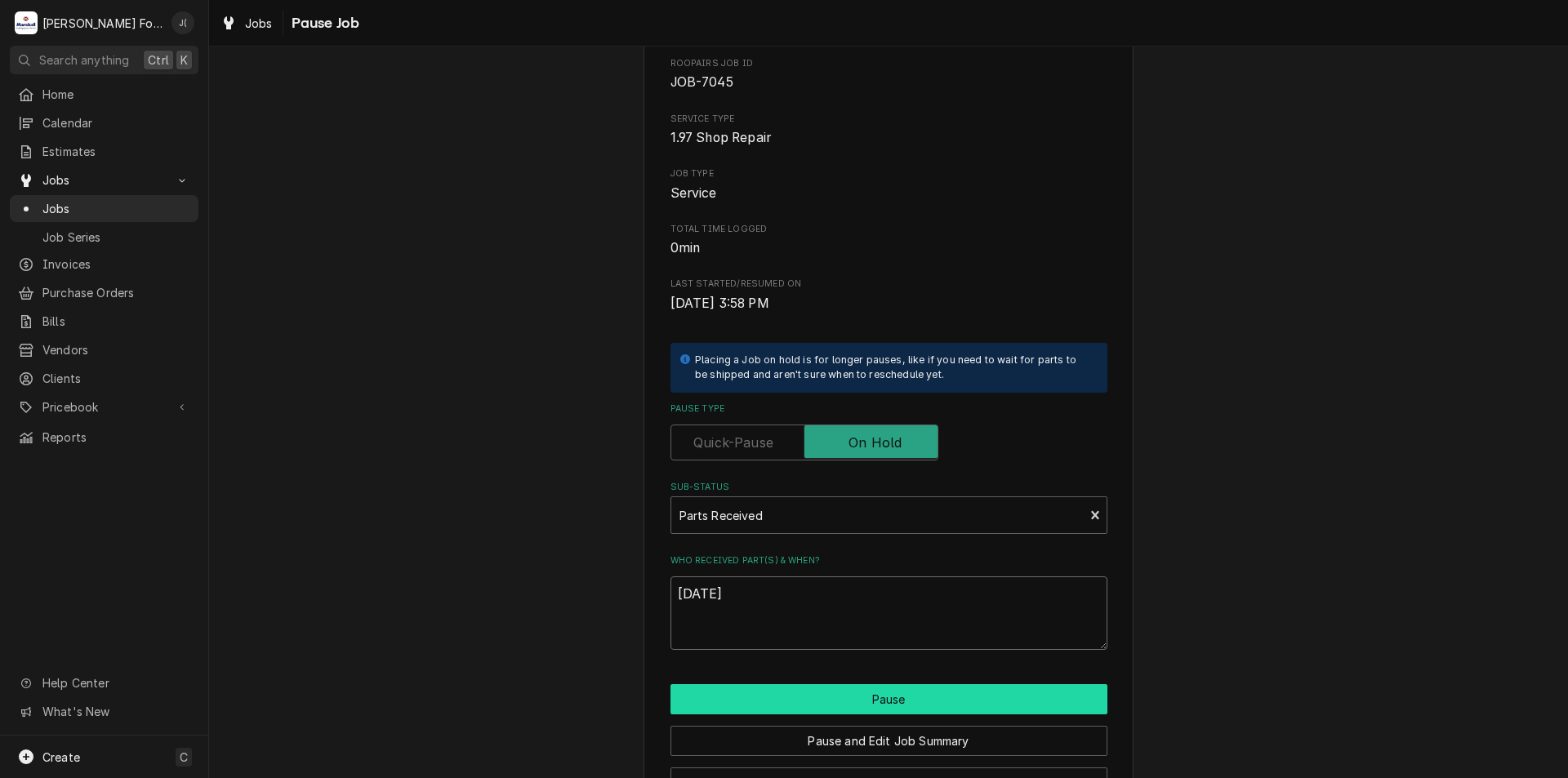
type textarea "[DATE]"
click at [779, 690] on button "Pause" at bounding box center [888, 699] width 437 height 30
type textarea "x"
